Goal: Information Seeking & Learning: Learn about a topic

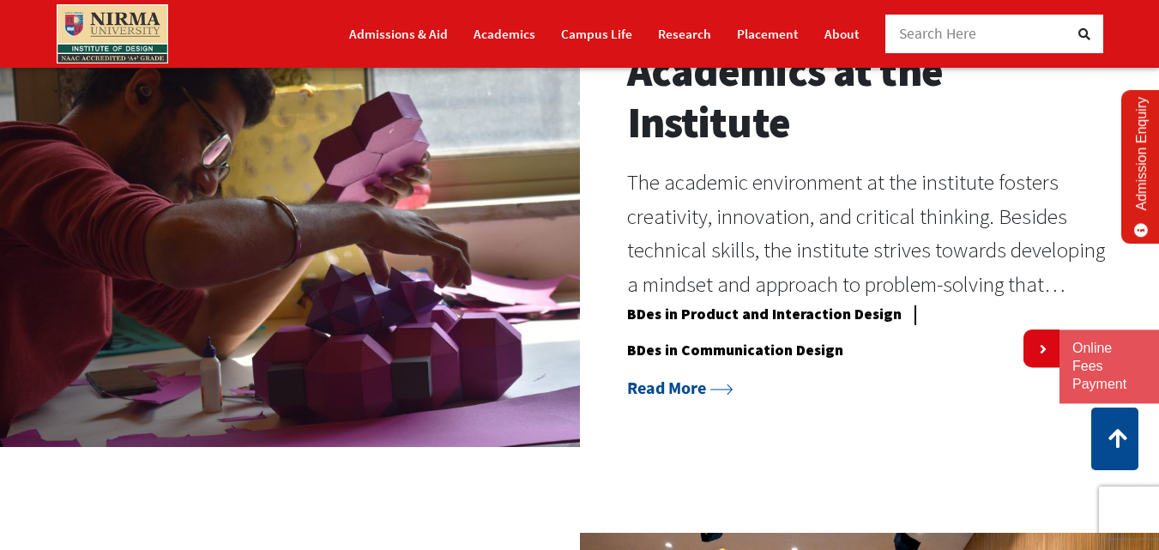
scroll to position [1373, 0]
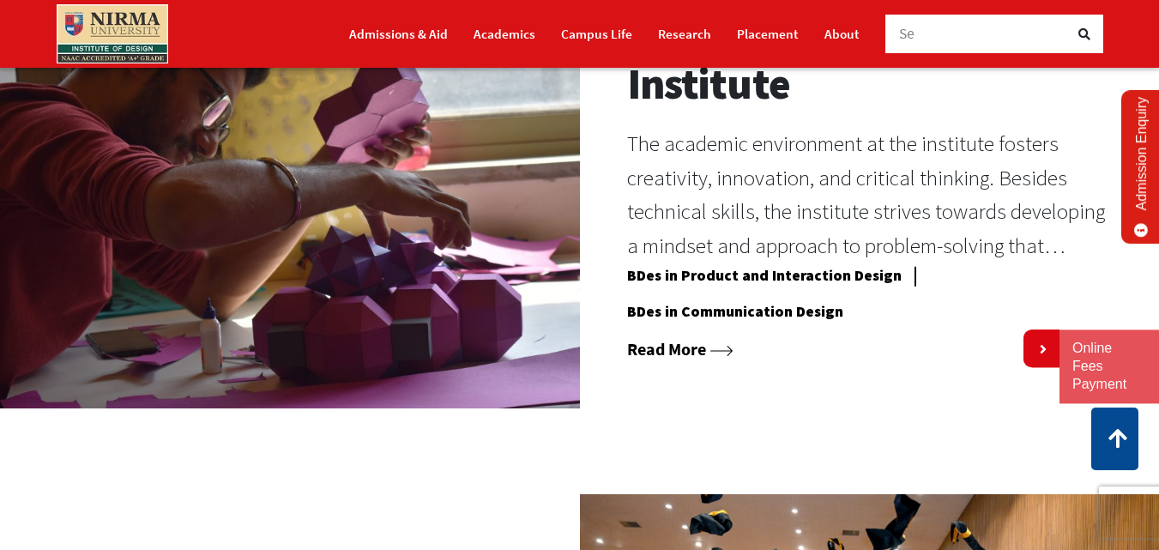
click at [691, 360] on link "Read More" at bounding box center [680, 348] width 106 height 21
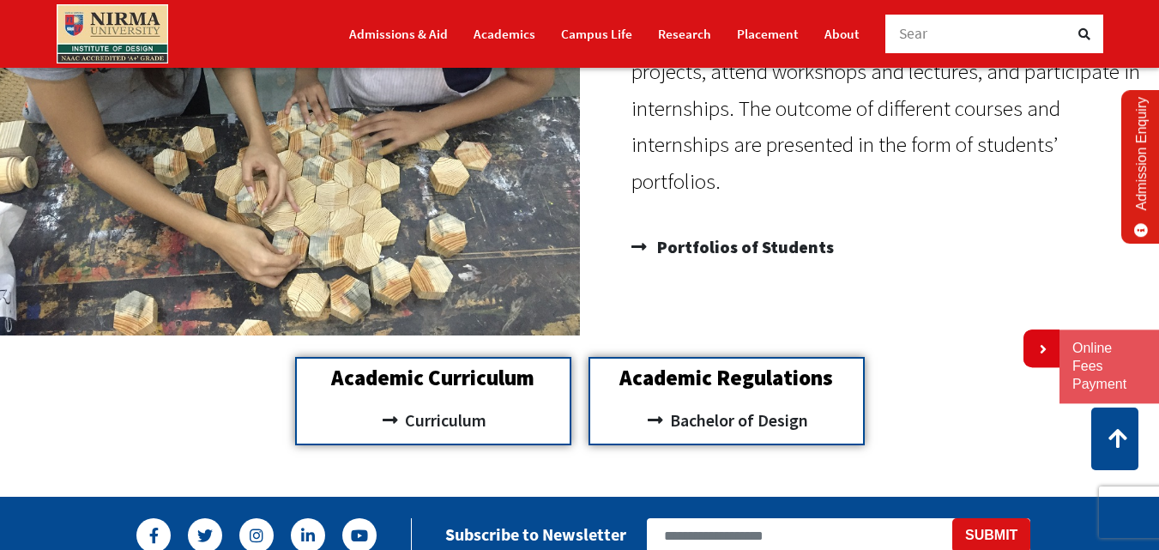
scroll to position [1373, 0]
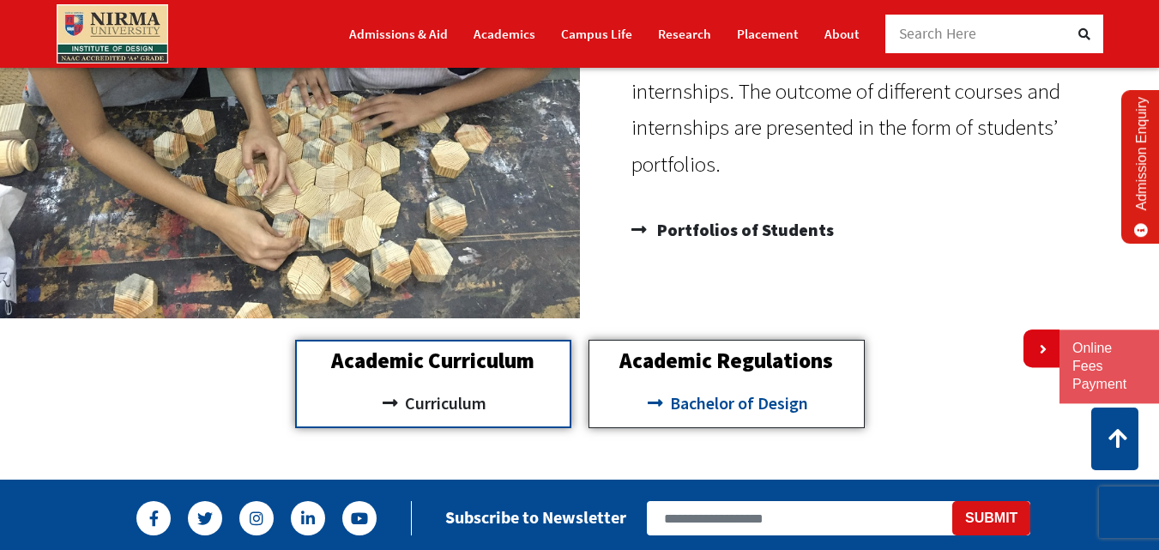
click at [707, 403] on span "Bachelor of Design" at bounding box center [737, 403] width 142 height 29
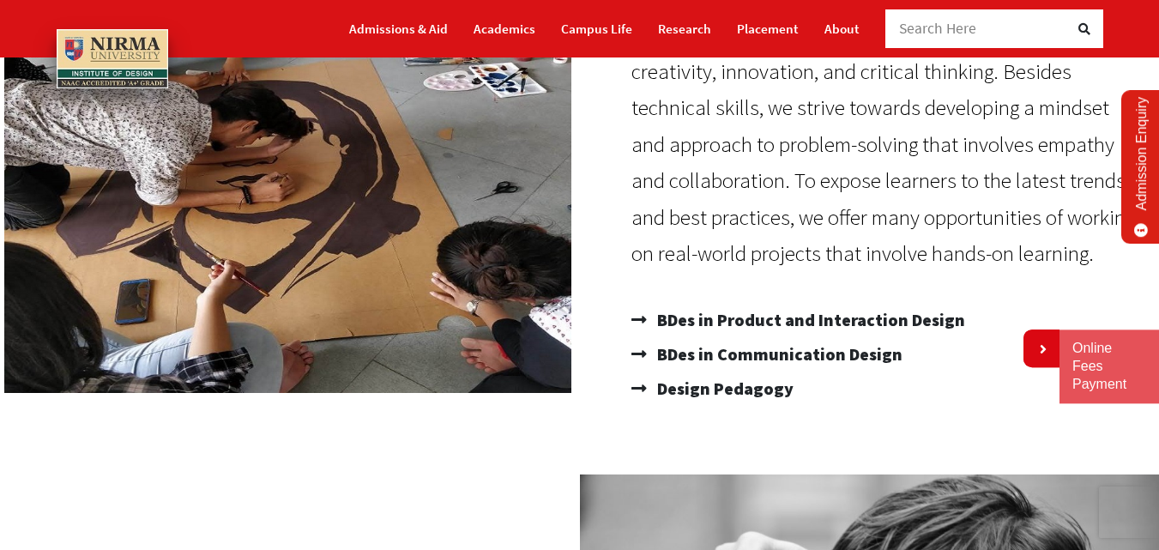
scroll to position [0, 0]
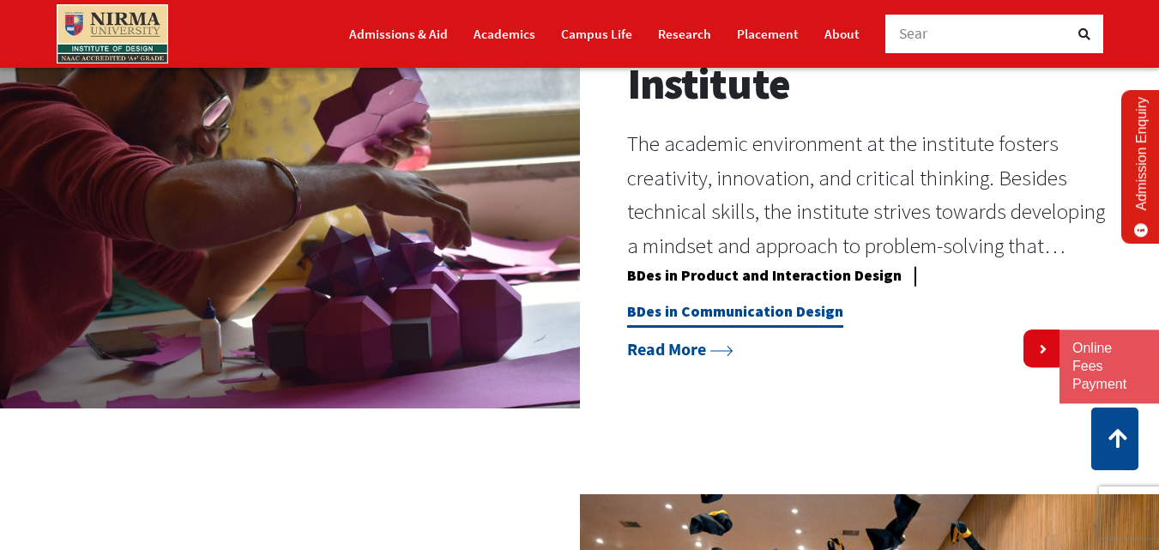
click at [796, 328] on link "BDes in Communication Design" at bounding box center [735, 315] width 216 height 26
